Goal: Task Accomplishment & Management: Manage account settings

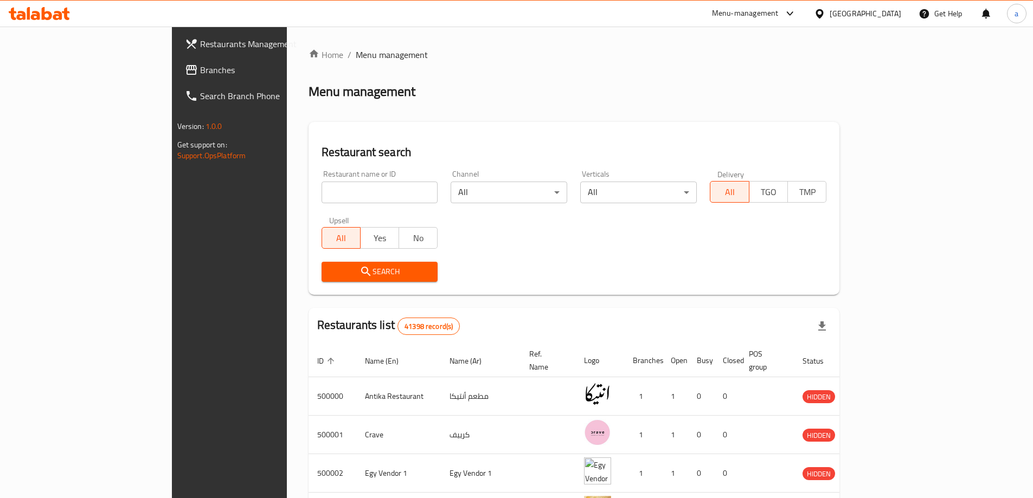
click at [322, 198] on input "search" at bounding box center [380, 193] width 117 height 22
paste input "779332"
type input "779332"
click at [176, 78] on link "Branches" at bounding box center [260, 70] width 168 height 26
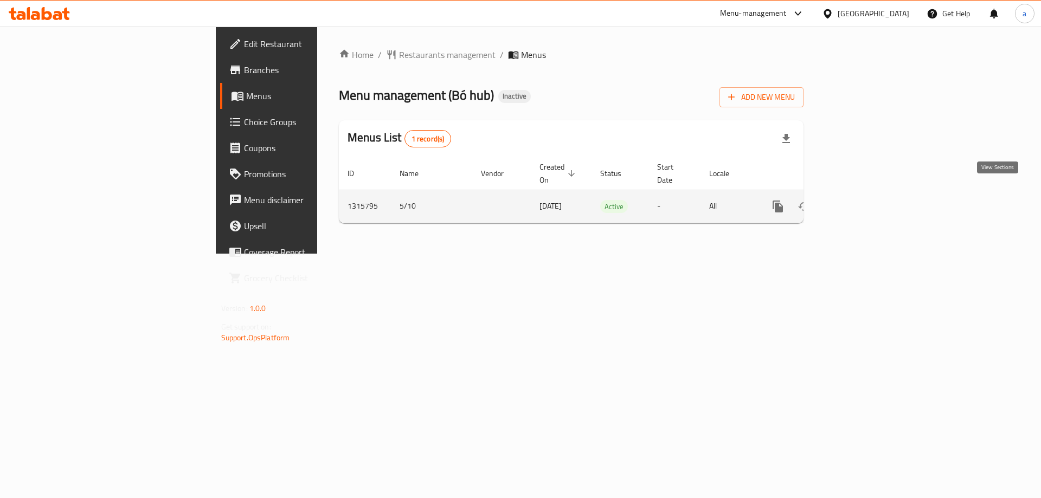
click at [863, 200] on icon "enhanced table" at bounding box center [856, 206] width 13 height 13
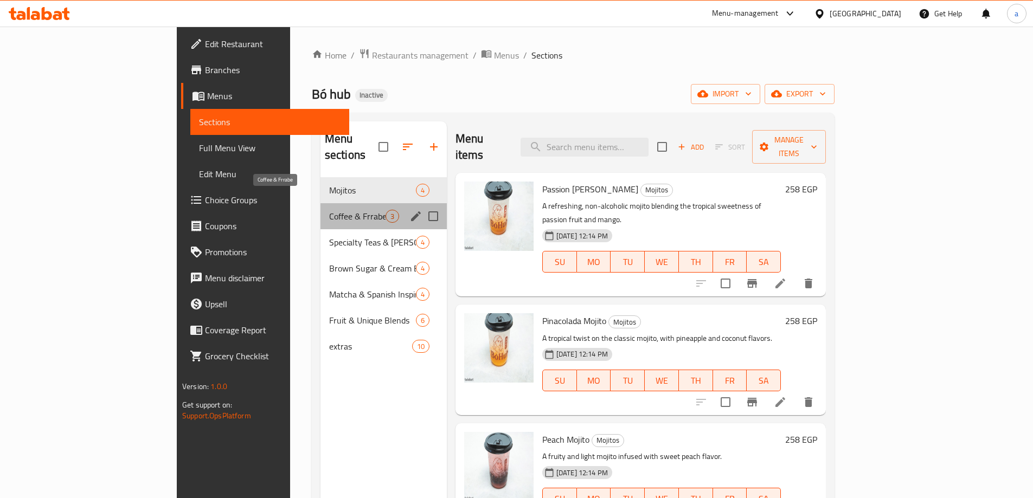
click at [329, 210] on span "Coffee & Frrabe" at bounding box center [357, 216] width 56 height 13
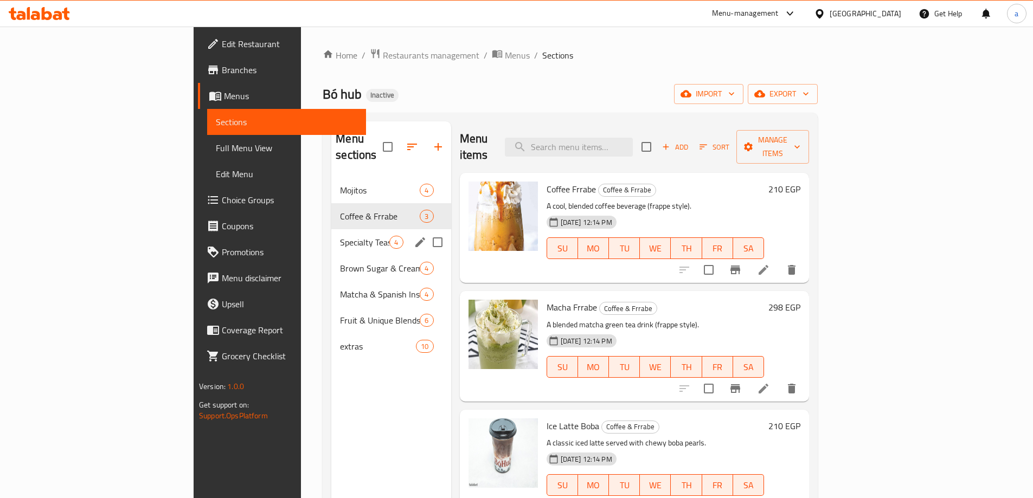
click at [331, 229] on div "Specialty Teas & Boba Drinks 4" at bounding box center [390, 242] width 119 height 26
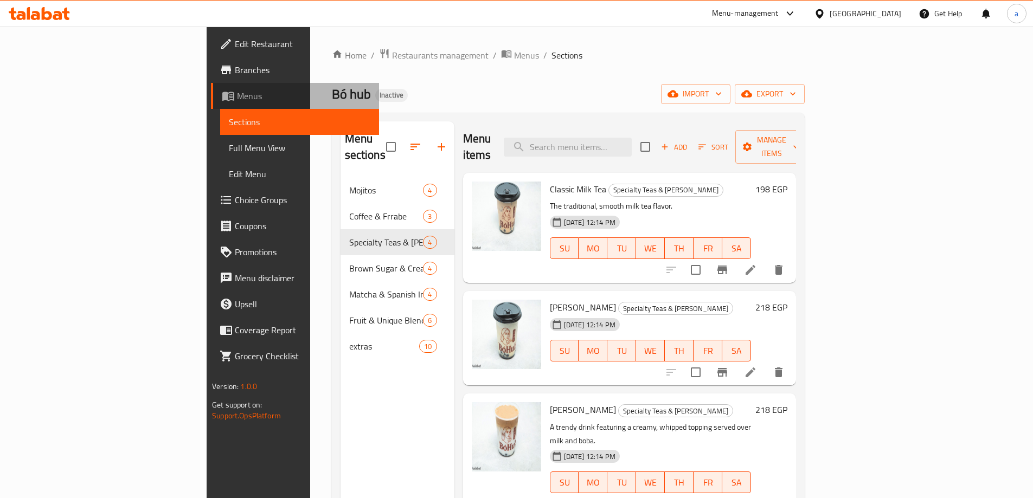
click at [211, 104] on link "Menus" at bounding box center [295, 96] width 168 height 26
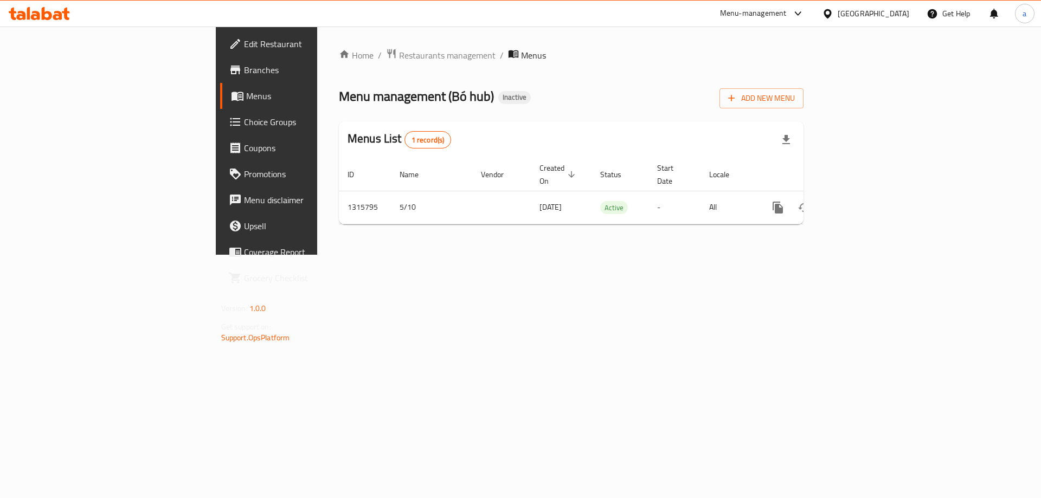
click at [220, 79] on link "Branches" at bounding box center [305, 70] width 170 height 26
